Goal: Task Accomplishment & Management: Complete application form

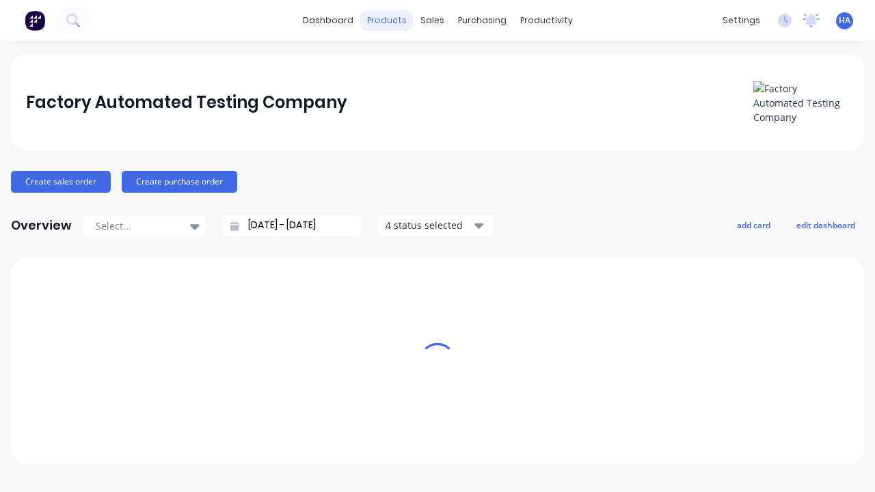
click at [392, 21] on div "products" at bounding box center [386, 20] width 53 height 21
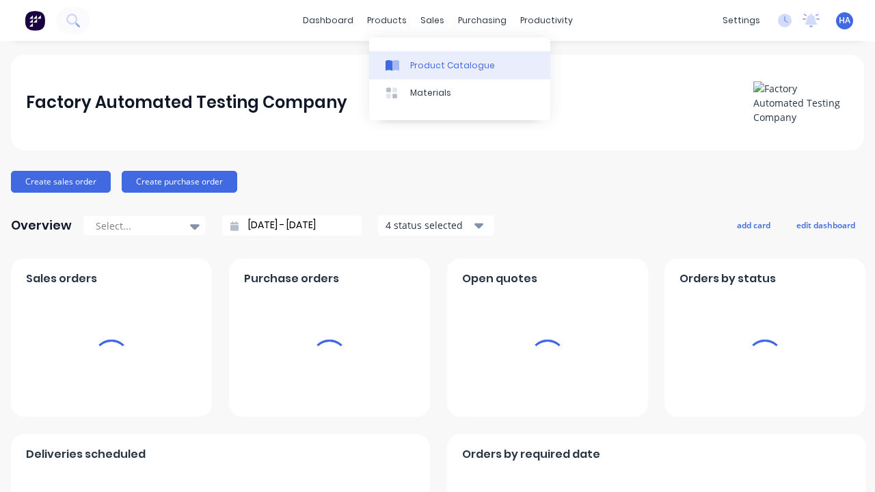
click at [459, 65] on div "Product Catalogue" at bounding box center [452, 65] width 85 height 12
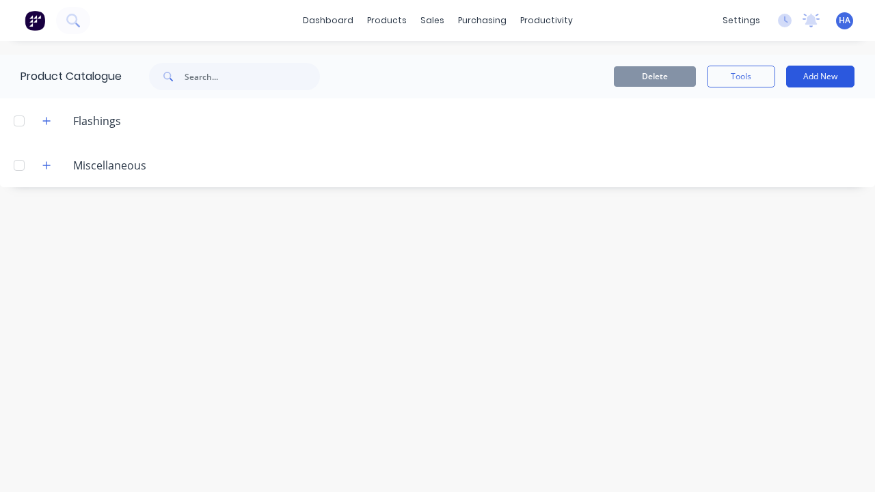
click at [820, 77] on button "Add New" at bounding box center [820, 77] width 68 height 22
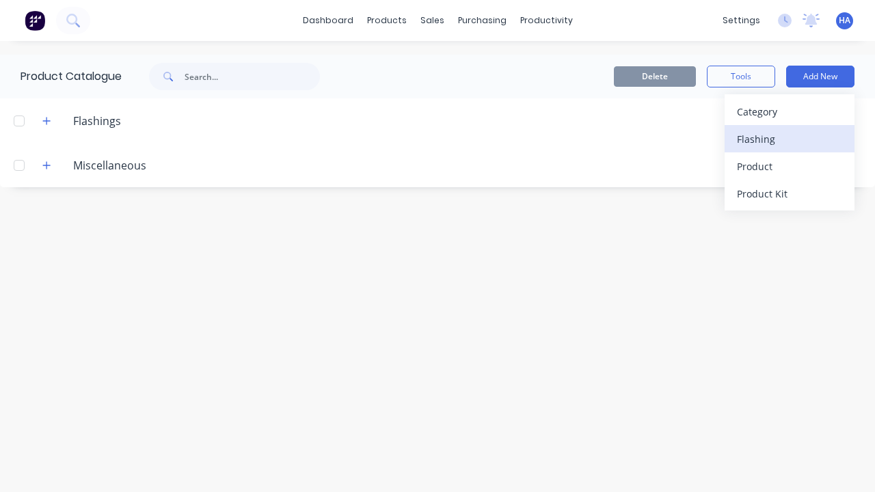
click at [789, 139] on div "Flashing" at bounding box center [789, 139] width 105 height 20
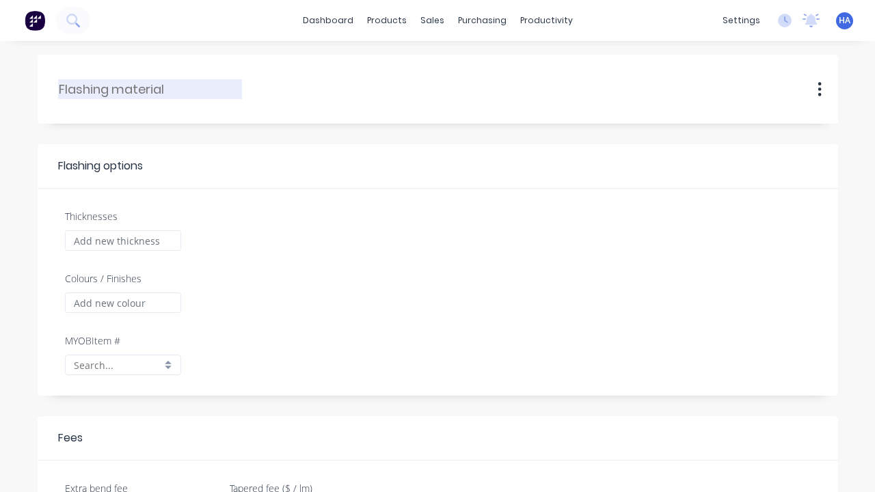
click at [150, 89] on input "text" at bounding box center [151, 89] width 184 height 18
type input "HD Automated Flashing"
click at [122, 241] on input "Thicknesses" at bounding box center [123, 240] width 116 height 21
type input "1000"
type input "0.00"
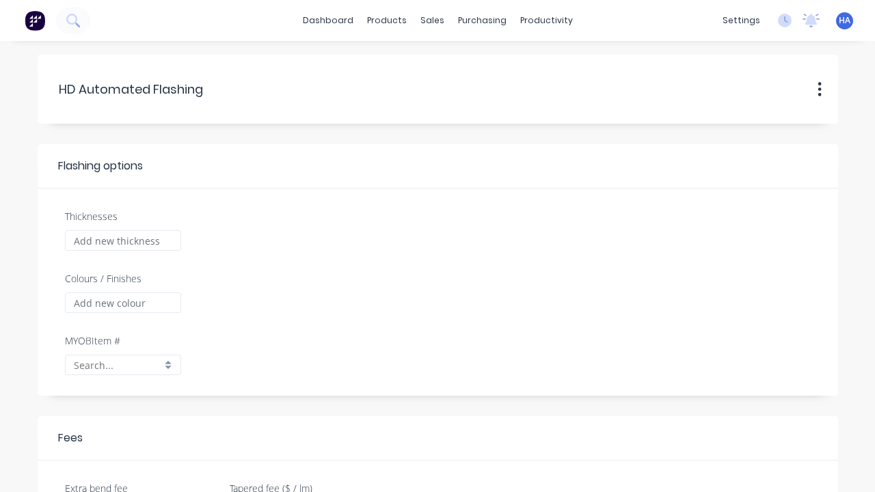
checkbox input "true"
click at [122, 303] on input "Colours / Finishes" at bounding box center [123, 302] width 116 height 21
type input "Red Matte"
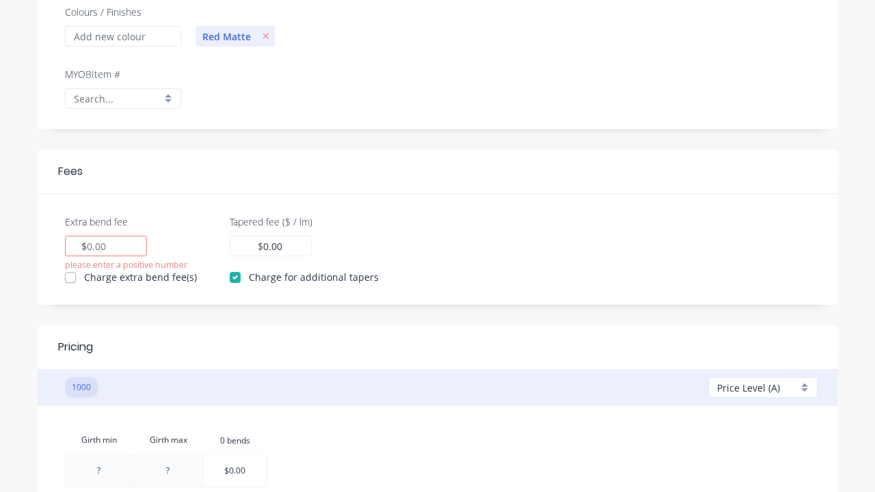
click at [97, 246] on input "Extra bend fee" at bounding box center [97, 246] width 21 height 14
type input "100"
click at [269, 246] on input "0.00" at bounding box center [273, 246] width 21 height 14
type input "100"
click at [98, 470] on div at bounding box center [99, 470] width 66 height 32
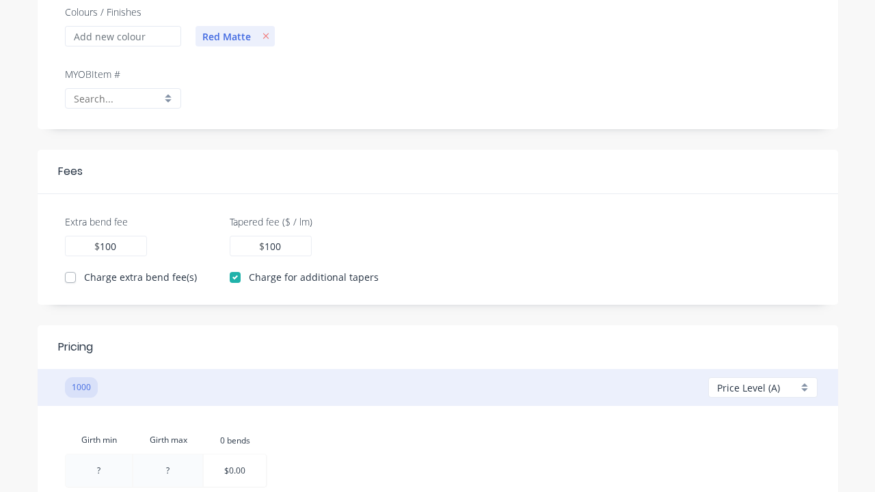
click at [98, 470] on div at bounding box center [99, 470] width 66 height 32
click at [437, 426] on div "Girth min Girth max 0.bends 0 bends 10 10 ? $0.00" at bounding box center [438, 459] width 746 height 66
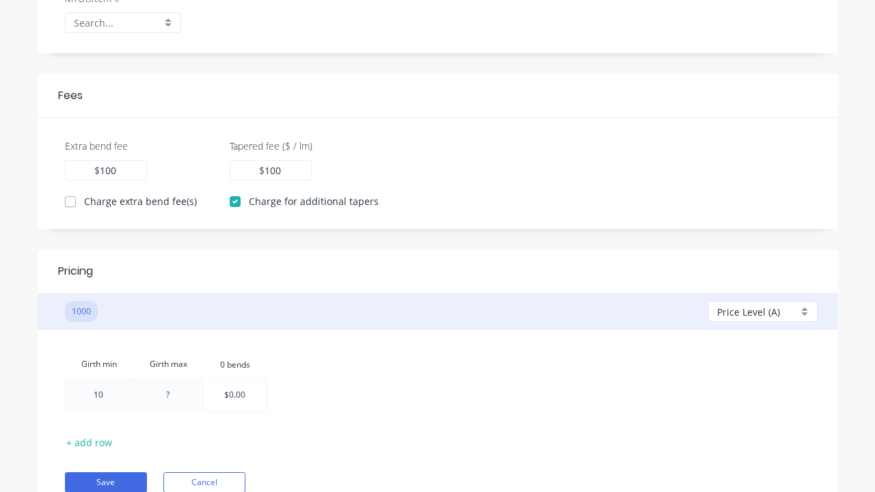
click at [168, 394] on div at bounding box center [167, 395] width 69 height 32
type input "100"
click at [437, 370] on div "Girth min Girth max 0.bends 0 bends 10 100 100 $0.00" at bounding box center [438, 384] width 746 height 66
click at [236, 395] on div at bounding box center [235, 395] width 62 height 32
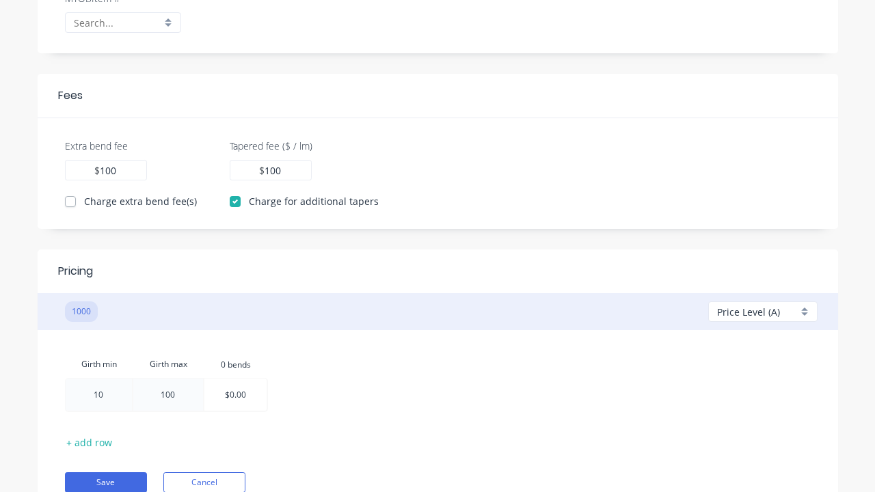
click at [236, 395] on div at bounding box center [235, 395] width 62 height 32
click at [437, 370] on div "Girth min Girth max 0.bends 0 bends 10 100 $0.00" at bounding box center [438, 384] width 746 height 66
click at [105, 482] on button "Save" at bounding box center [106, 482] width 82 height 21
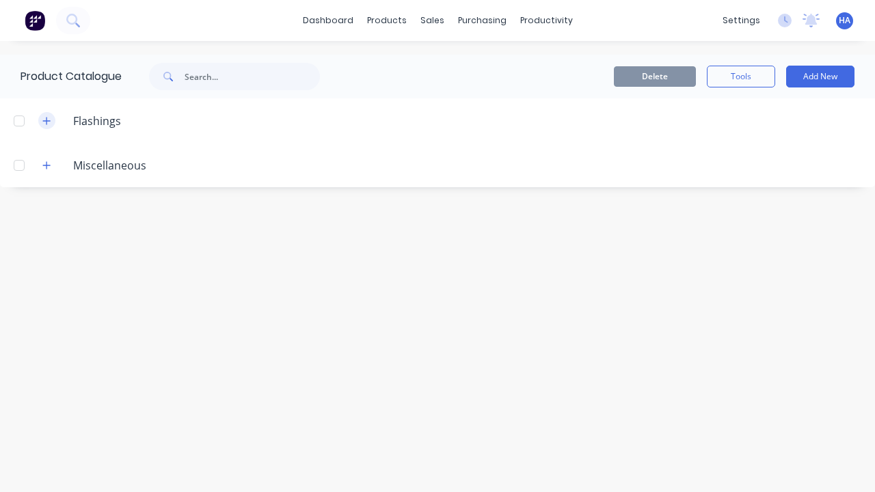
click at [46, 120] on icon "button" at bounding box center [47, 121] width 8 height 8
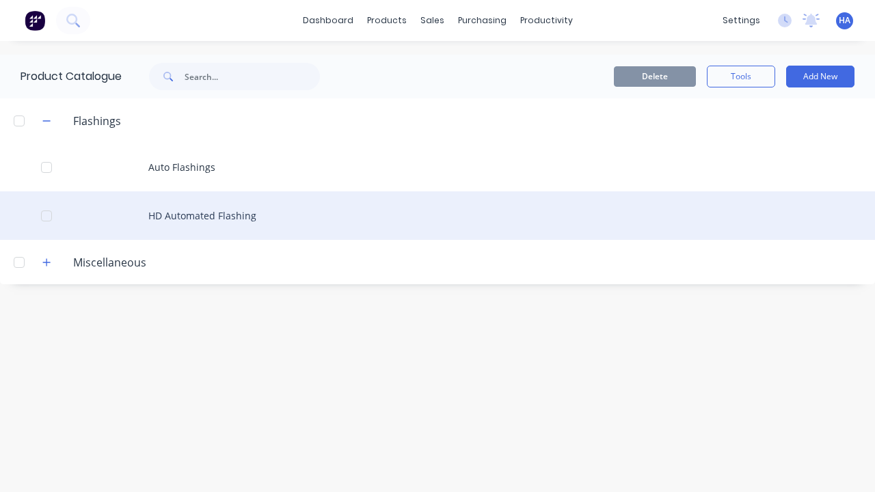
click at [46, 215] on div at bounding box center [46, 215] width 27 height 27
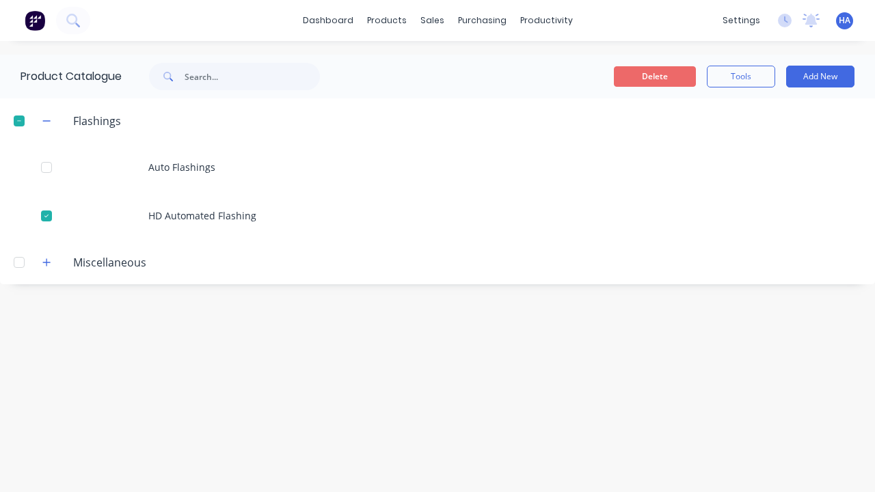
click at [655, 77] on button "Delete" at bounding box center [655, 76] width 82 height 21
